Goal: Task Accomplishment & Management: Use online tool/utility

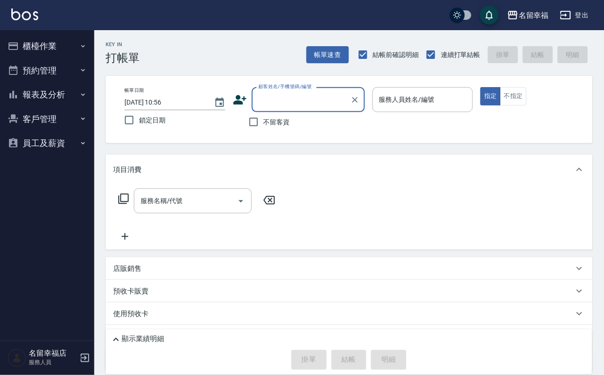
click at [63, 46] on button "櫃檯作業" at bounding box center [47, 46] width 87 height 25
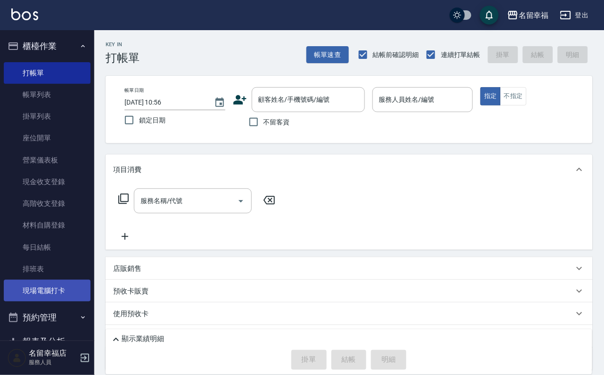
click at [58, 301] on link "現場電腦打卡" at bounding box center [47, 291] width 87 height 22
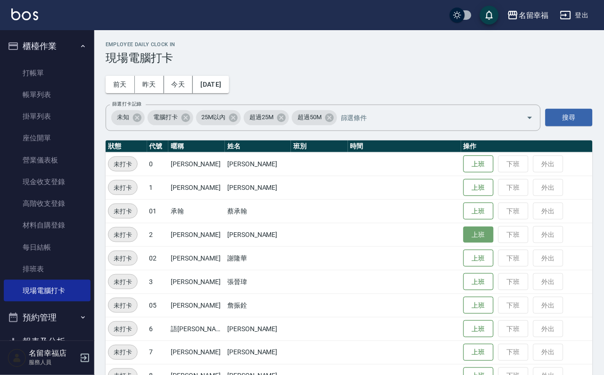
click at [465, 240] on button "上班" at bounding box center [478, 235] width 30 height 16
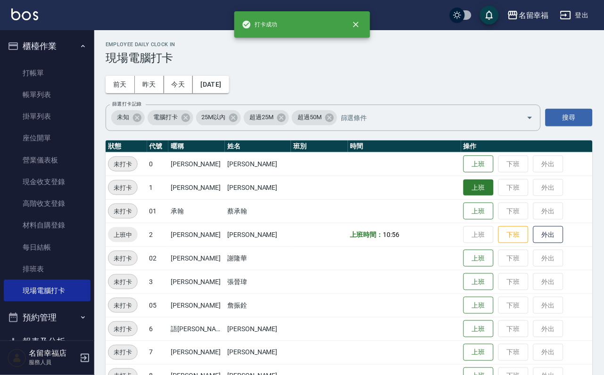
click at [478, 186] on button "上班" at bounding box center [478, 188] width 30 height 16
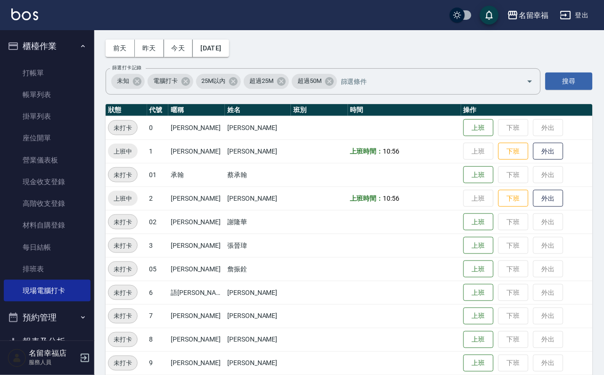
scroll to position [71, 0]
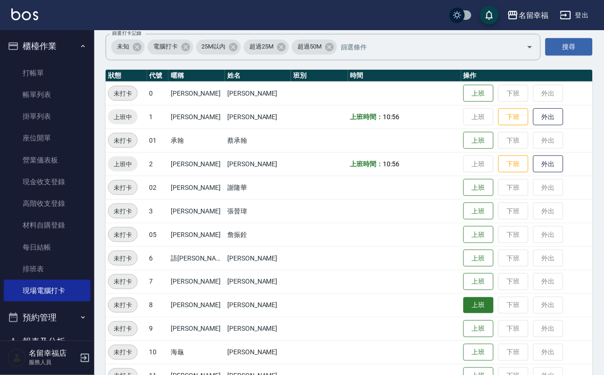
click at [463, 308] on button "上班" at bounding box center [478, 305] width 30 height 16
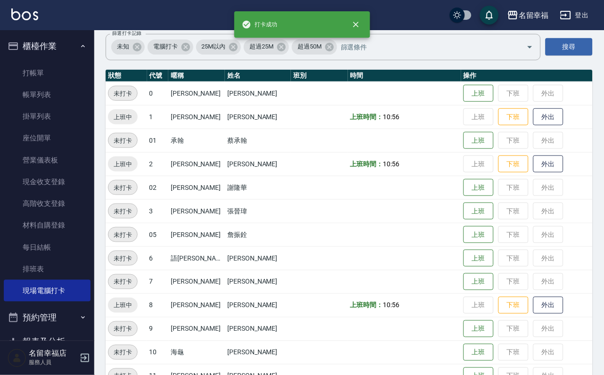
scroll to position [141, 0]
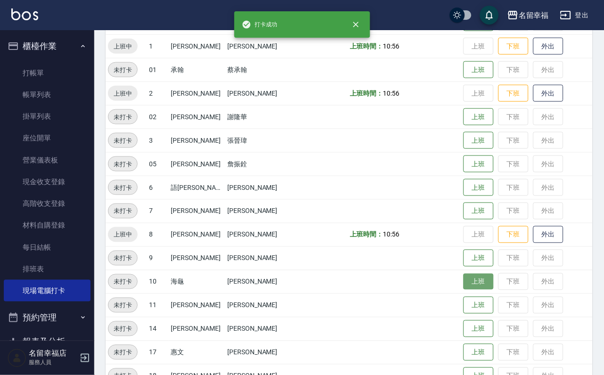
click at [470, 285] on button "上班" at bounding box center [478, 282] width 30 height 16
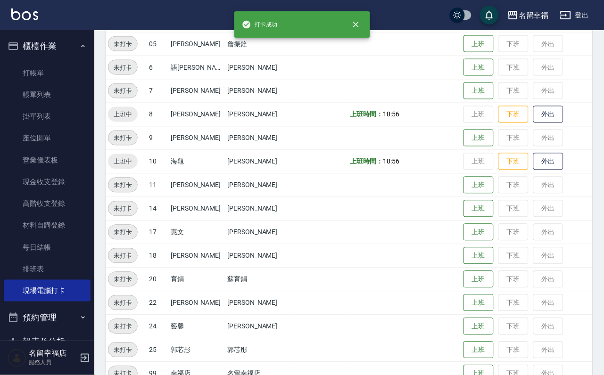
scroll to position [283, 0]
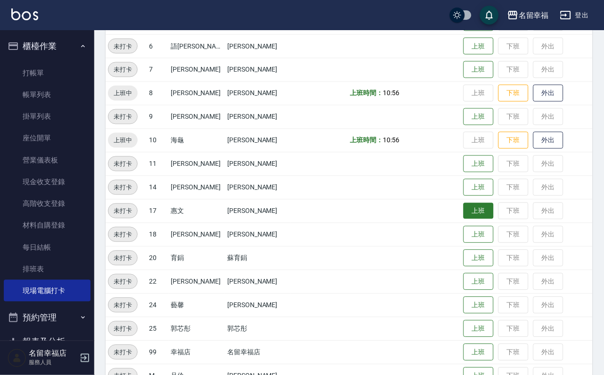
click at [478, 213] on button "上班" at bounding box center [478, 211] width 30 height 16
click at [408, 144] on td "上班時間： 10:56" at bounding box center [404, 141] width 113 height 24
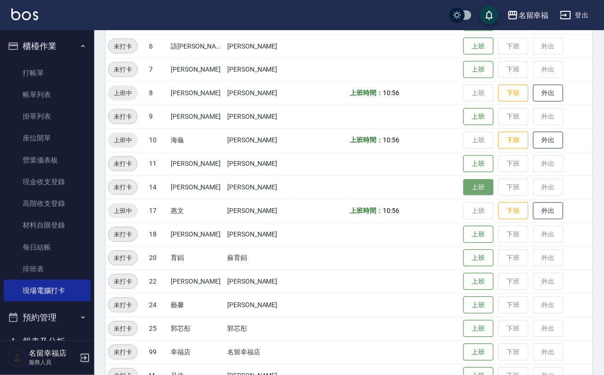
click at [464, 191] on button "上班" at bounding box center [478, 188] width 30 height 16
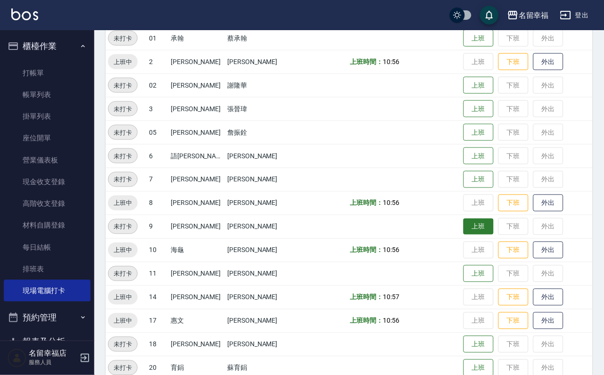
scroll to position [167, 0]
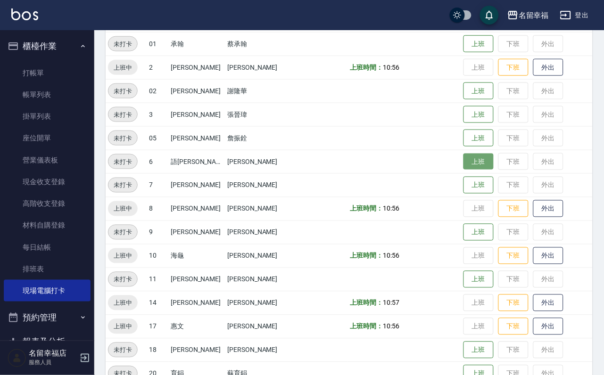
click at [470, 169] on button "上班" at bounding box center [478, 162] width 30 height 16
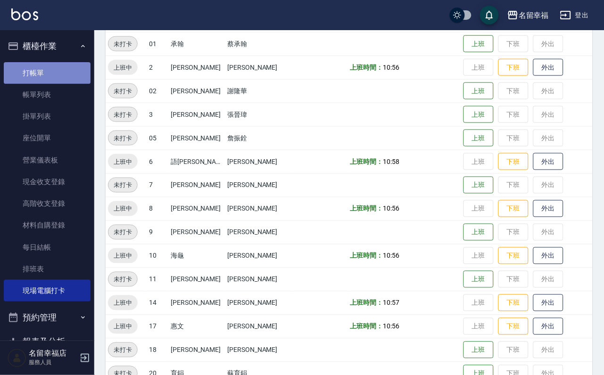
drag, startPoint x: 49, startPoint y: 73, endPoint x: 52, endPoint y: 69, distance: 5.1
click at [49, 72] on link "打帳單" at bounding box center [47, 73] width 87 height 22
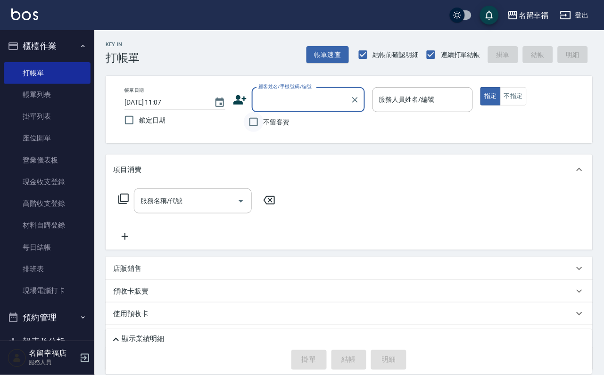
click at [246, 126] on input "不留客資" at bounding box center [254, 122] width 20 height 20
checkbox input "true"
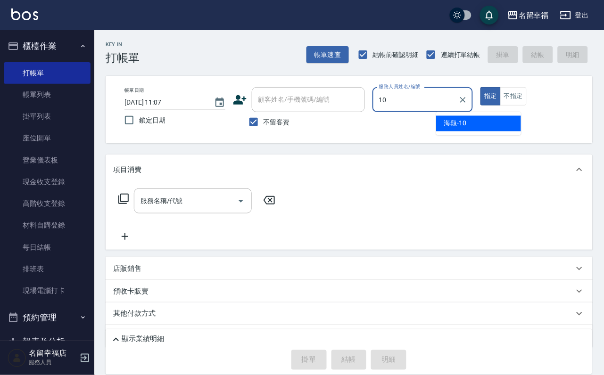
type input "海龜-10"
type button "true"
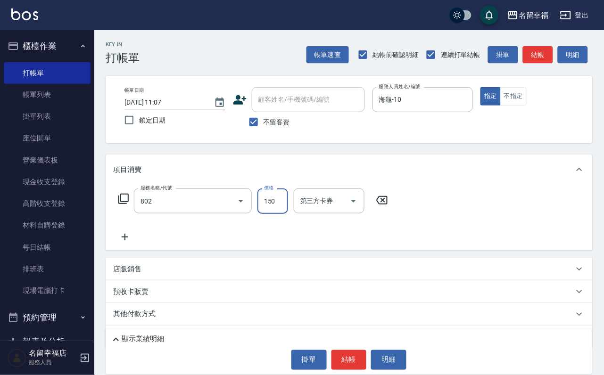
type input "單梳(802)"
type input "200"
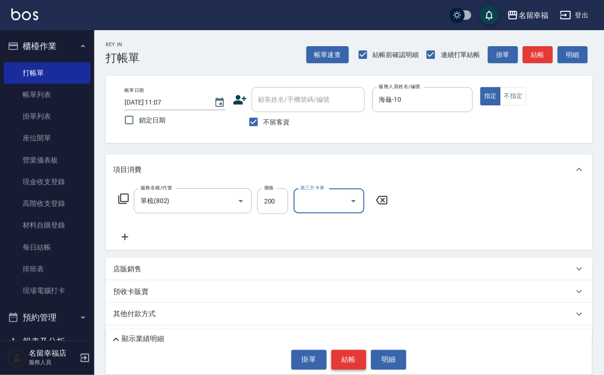
click at [364, 351] on button "結帳" at bounding box center [348, 360] width 35 height 20
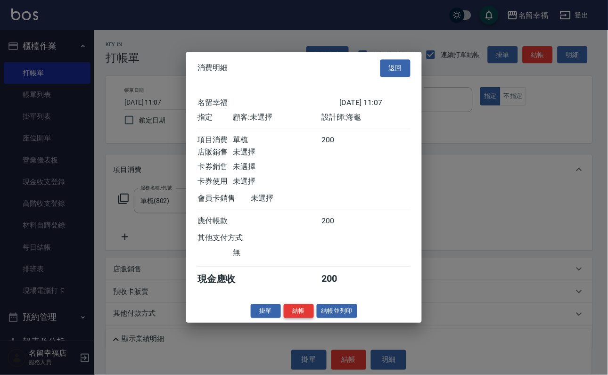
scroll to position [116, 0]
click at [295, 319] on button "結帳" at bounding box center [299, 311] width 30 height 15
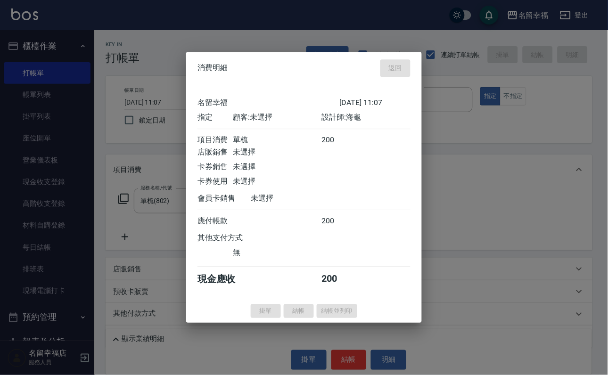
type input "[DATE] 11:32"
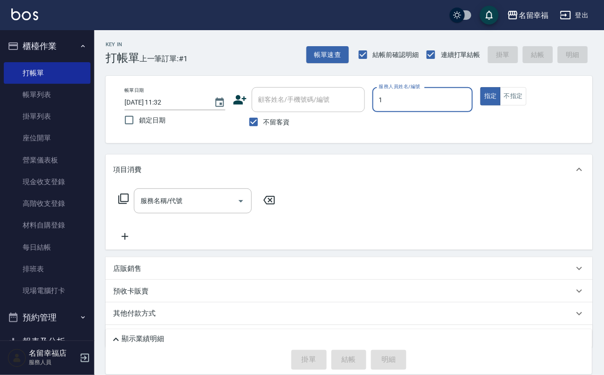
type input "[PERSON_NAME]-1"
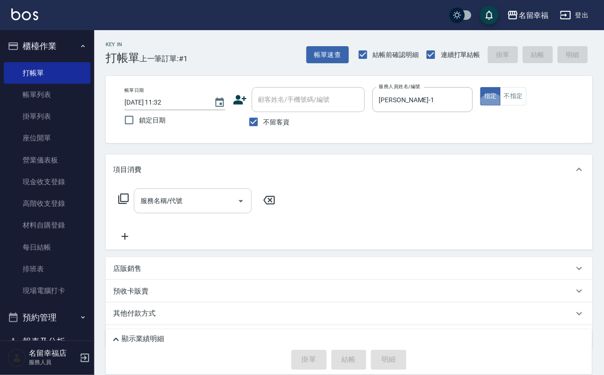
click at [224, 209] on input "服務名稱/代號" at bounding box center [185, 201] width 95 height 16
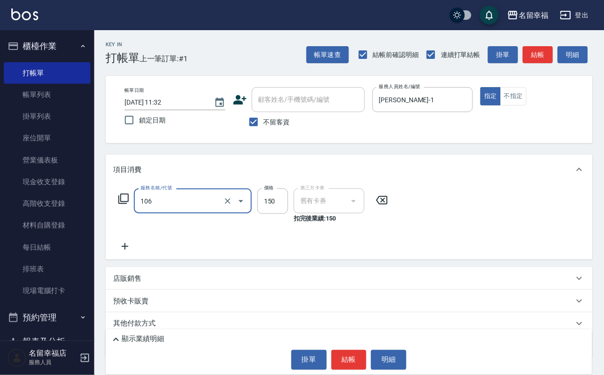
type input "洗髮券抵用(106)"
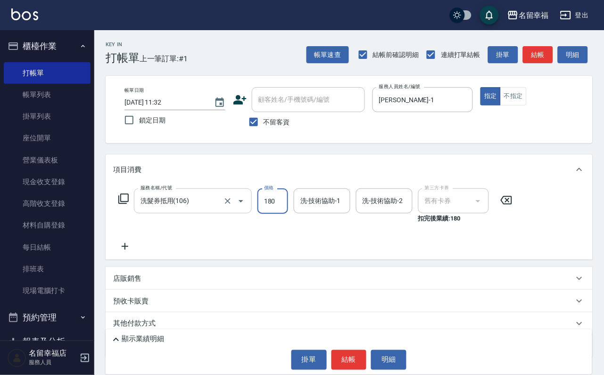
type input "180"
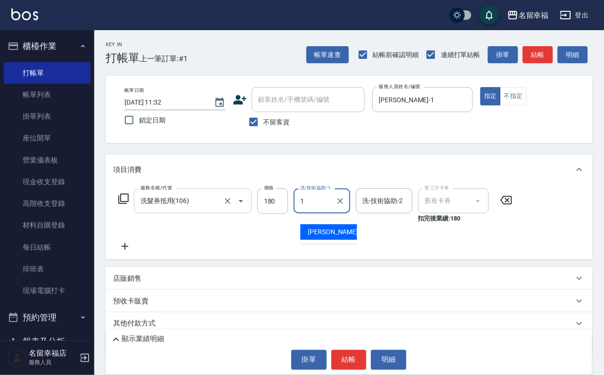
type input "[PERSON_NAME]-1"
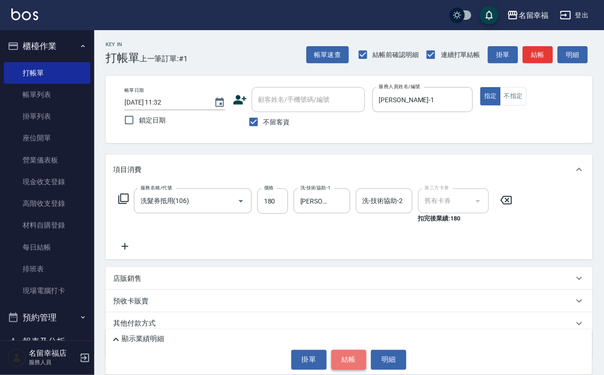
click at [359, 356] on button "結帳" at bounding box center [348, 360] width 35 height 20
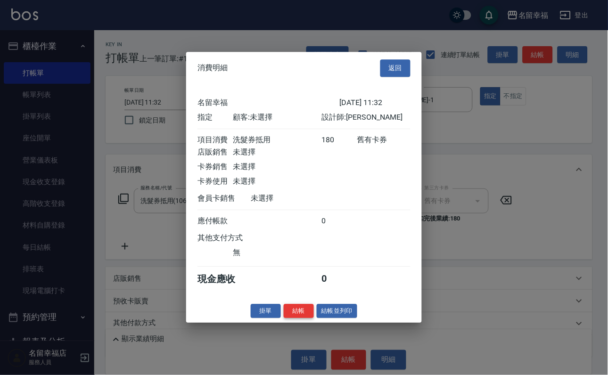
click at [291, 319] on button "結帳" at bounding box center [299, 311] width 30 height 15
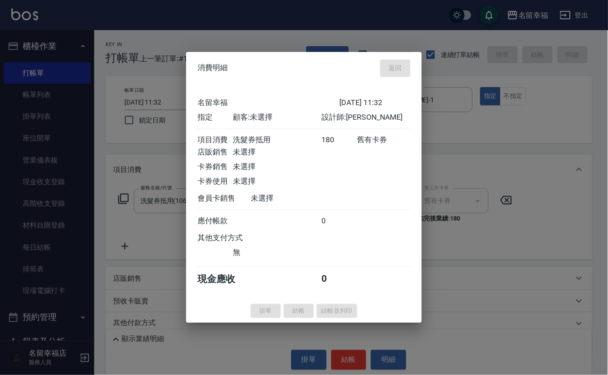
type input "[DATE] 11:42"
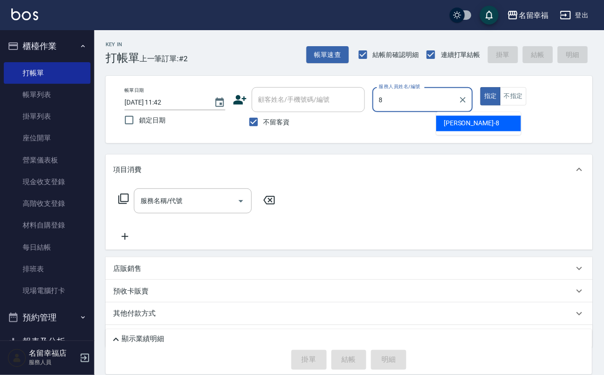
type input "[PERSON_NAME]-8"
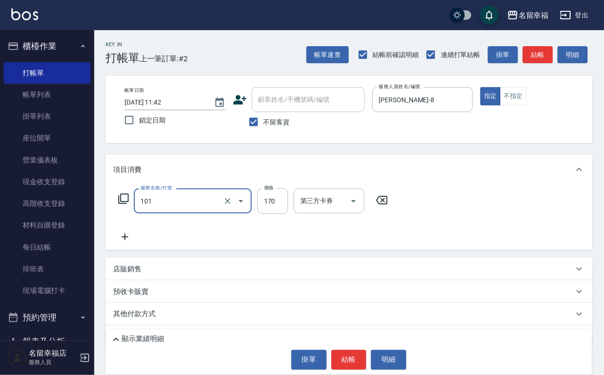
type input "洗髮(101)"
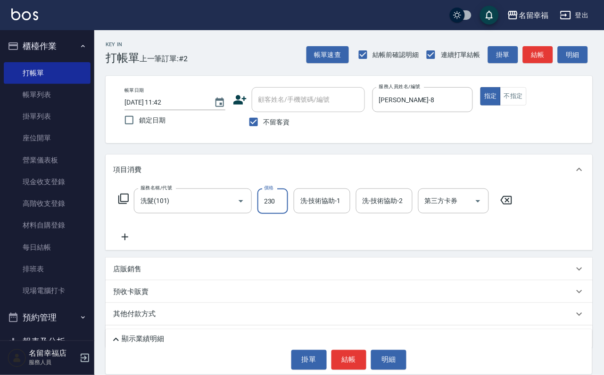
type input "230"
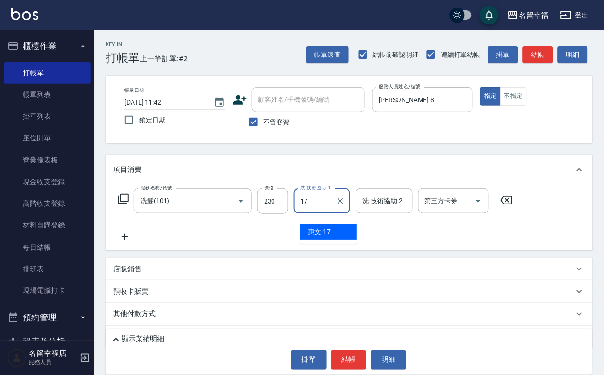
type input "惠文-17"
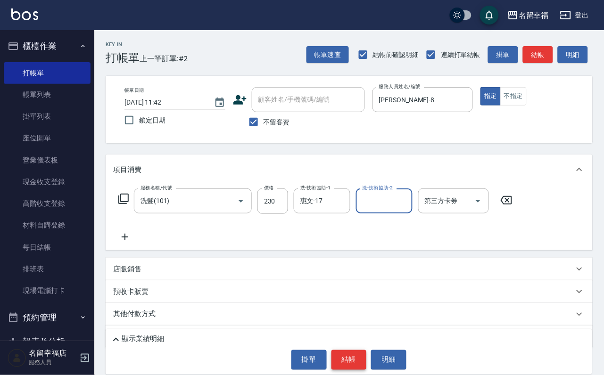
click at [348, 358] on button "結帳" at bounding box center [348, 360] width 35 height 20
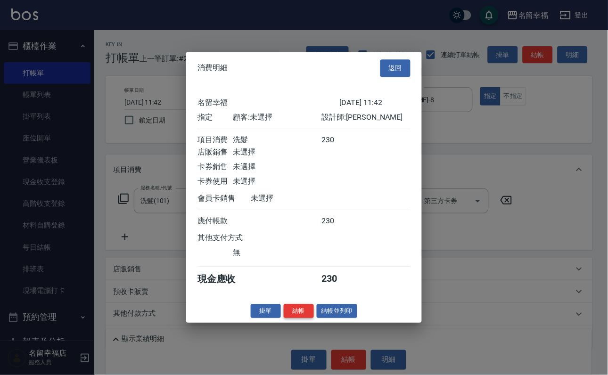
click at [284, 319] on button "結帳" at bounding box center [299, 311] width 30 height 15
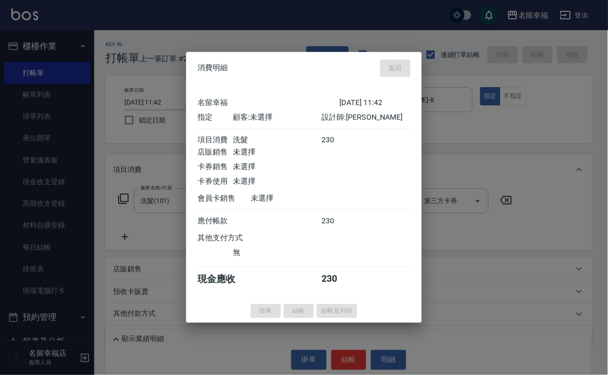
type input "[DATE] 12:01"
